Goal: Entertainment & Leisure: Consume media (video, audio)

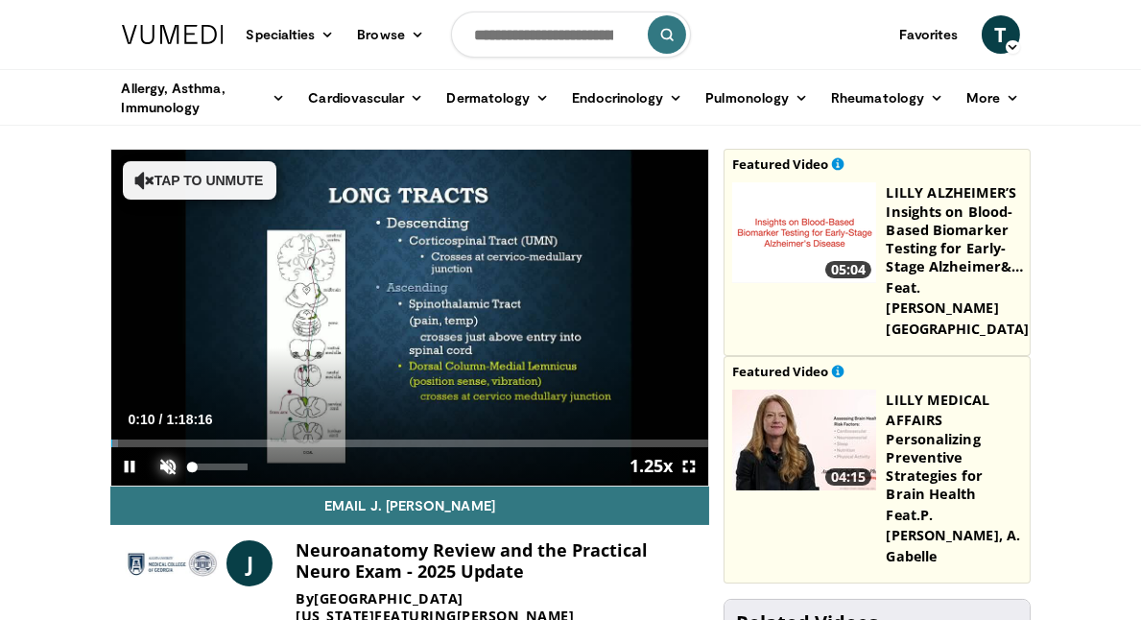
click at [163, 457] on span "Video Player" at bounding box center [169, 466] width 38 height 38
